Goal: Check status: Check status

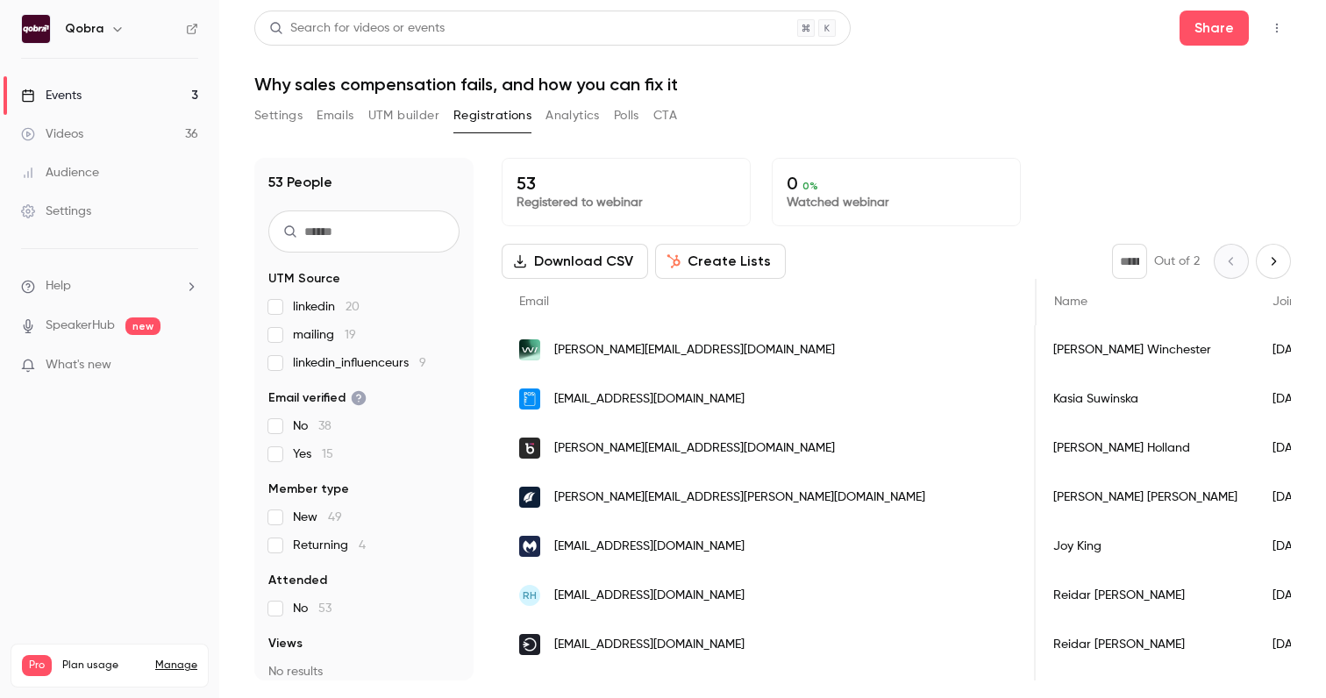
scroll to position [0, 429]
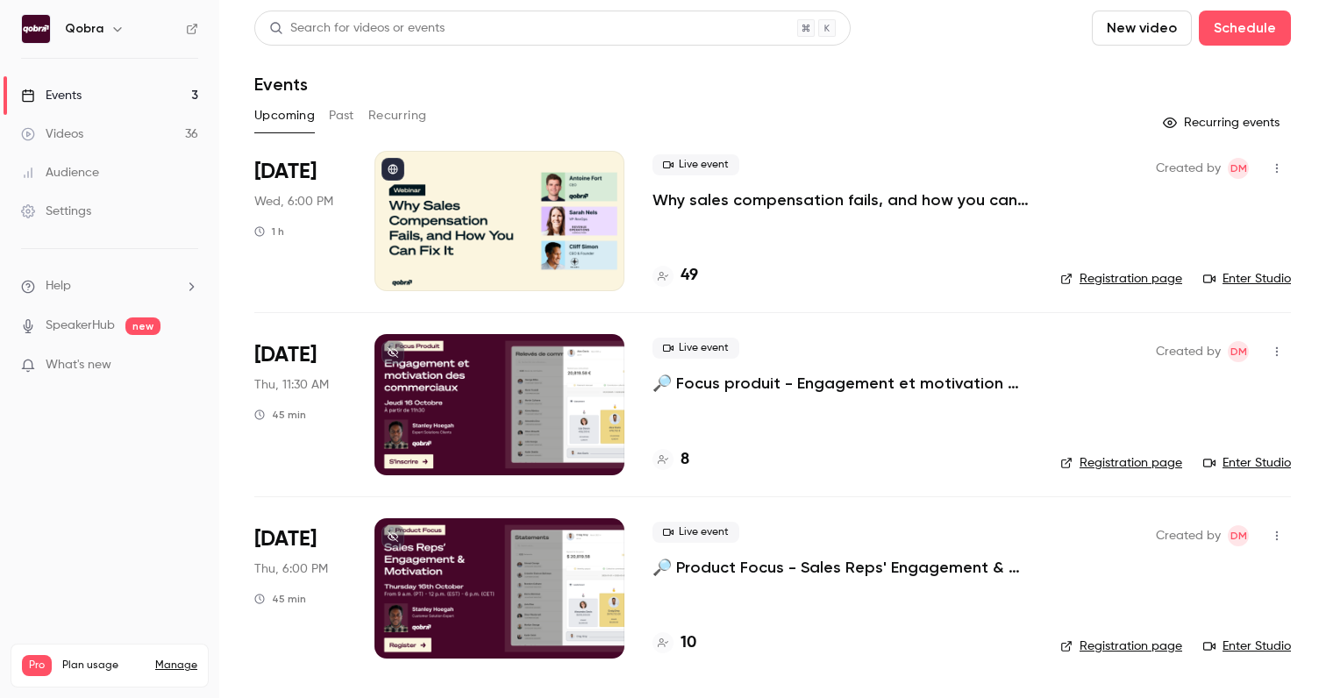
click at [695, 260] on div "Live event Why sales compensation fails, and how you can fix it 49" at bounding box center [842, 221] width 380 height 140
click at [695, 270] on h4 "49" at bounding box center [690, 276] width 18 height 24
click at [165, 93] on link "Events 3" at bounding box center [109, 95] width 219 height 39
click at [690, 267] on h4 "54" at bounding box center [690, 276] width 18 height 24
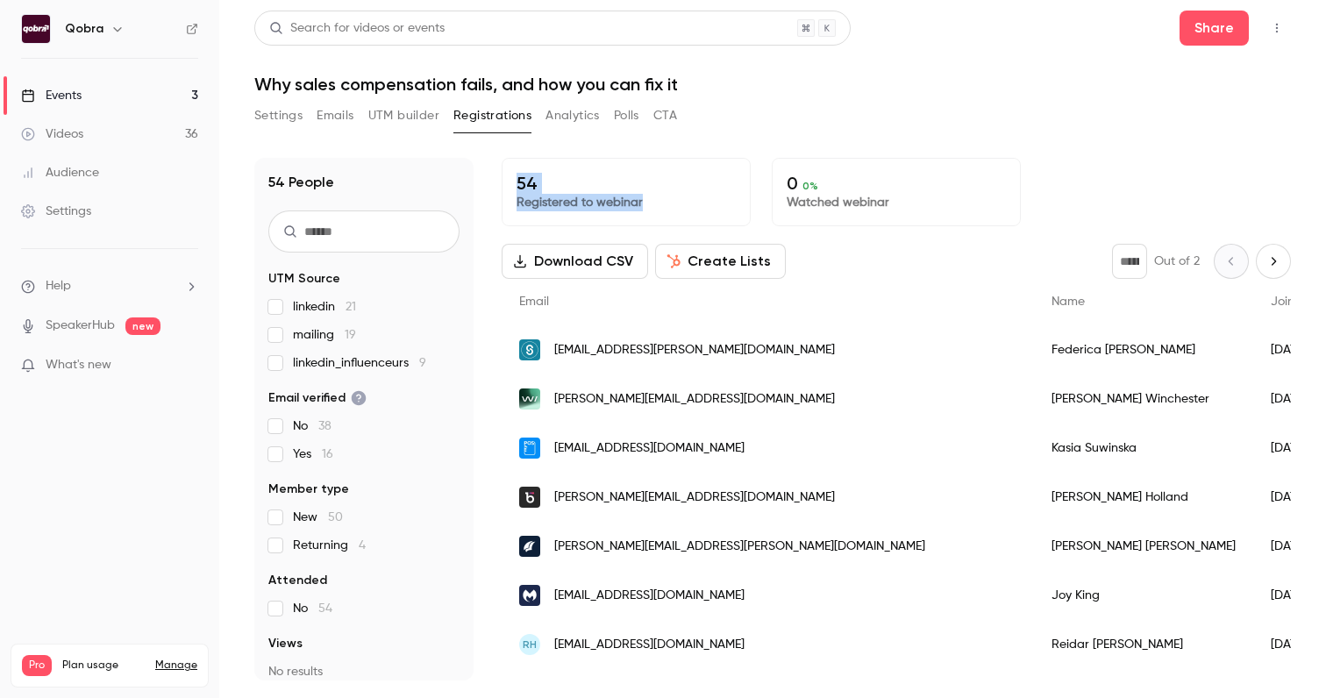
drag, startPoint x: 652, startPoint y: 211, endPoint x: 517, endPoint y: 187, distance: 137.3
click at [517, 187] on div "54 Registered to webinar" at bounding box center [626, 192] width 249 height 68
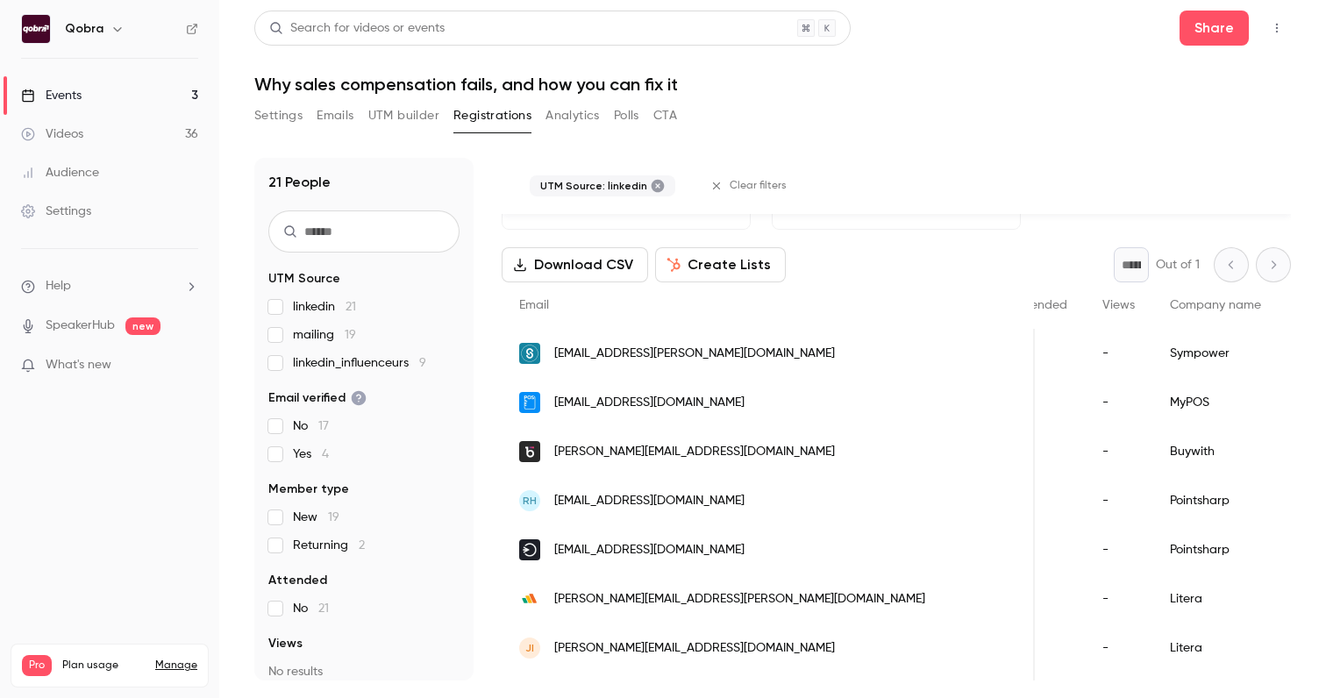
scroll to position [40, 0]
